Goal: Task Accomplishment & Management: Complete application form

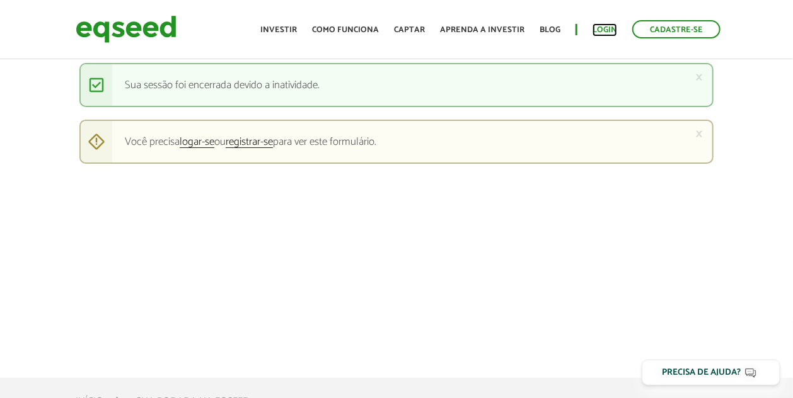
click at [610, 30] on link "Login" at bounding box center [604, 30] width 25 height 8
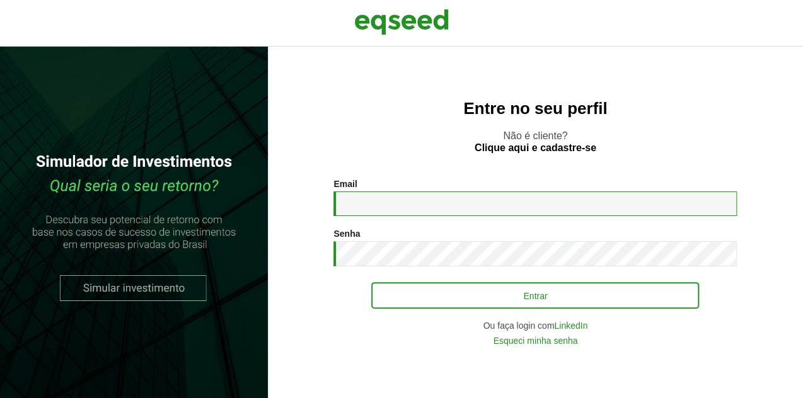
type input "**********"
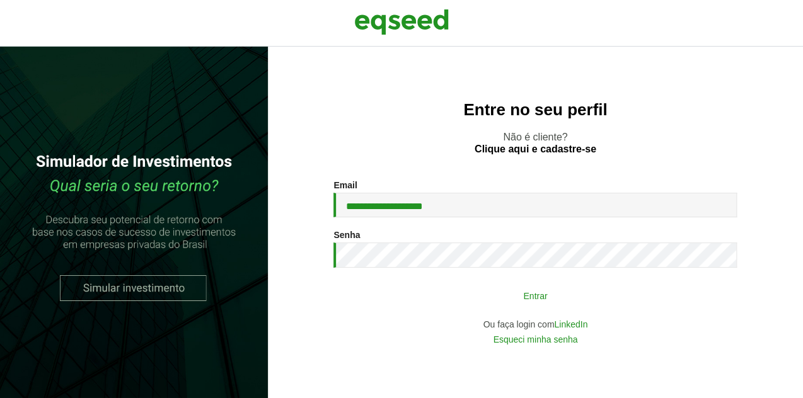
click at [451, 285] on button "Entrar" at bounding box center [535, 296] width 328 height 24
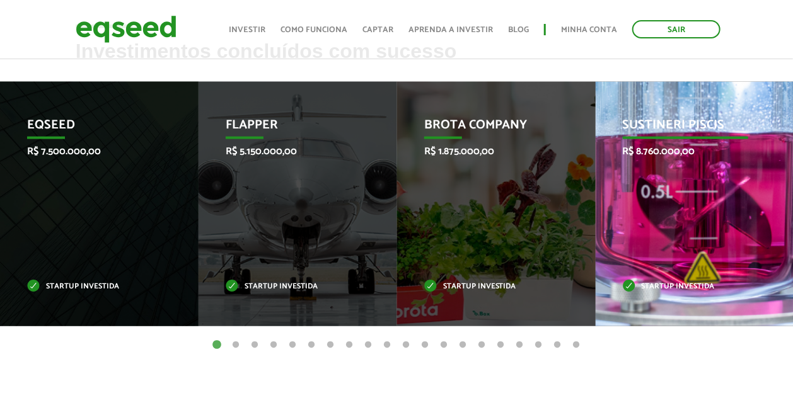
scroll to position [582, 0]
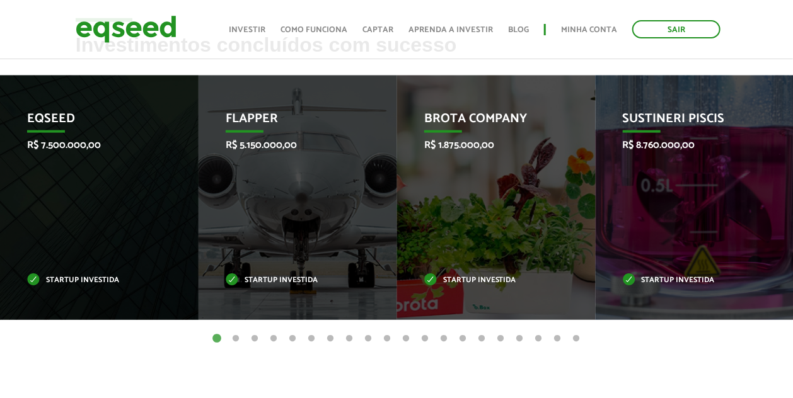
click at [238, 338] on button "2" at bounding box center [235, 339] width 13 height 13
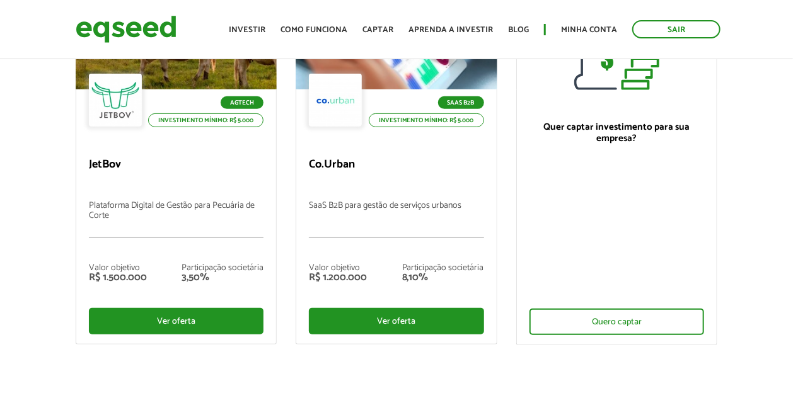
scroll to position [192, 0]
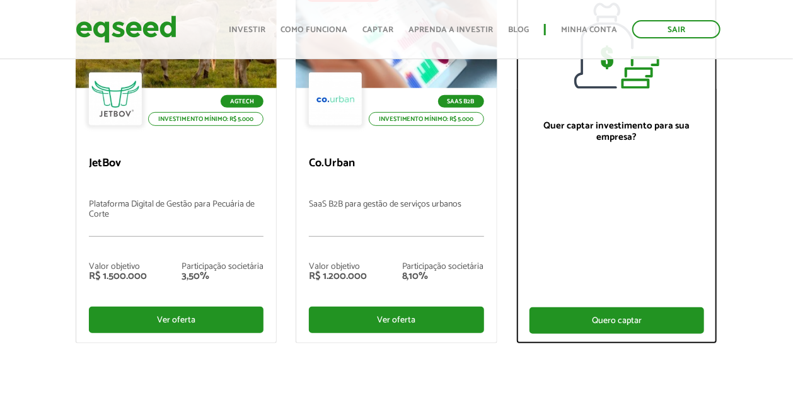
click at [617, 322] on div "Quero captar" at bounding box center [616, 320] width 175 height 26
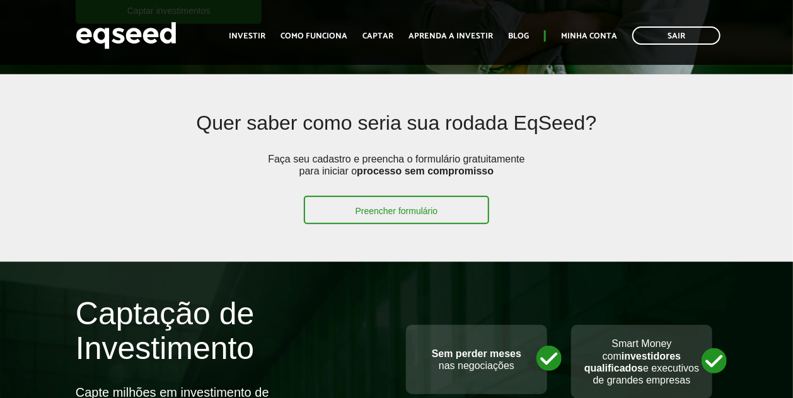
scroll to position [310, 0]
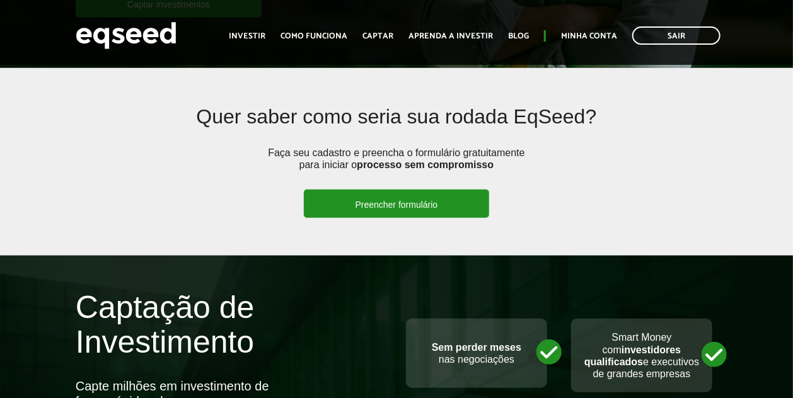
click at [377, 198] on link "Preencher formulário" at bounding box center [397, 204] width 186 height 28
